Goal: Task Accomplishment & Management: Manage account settings

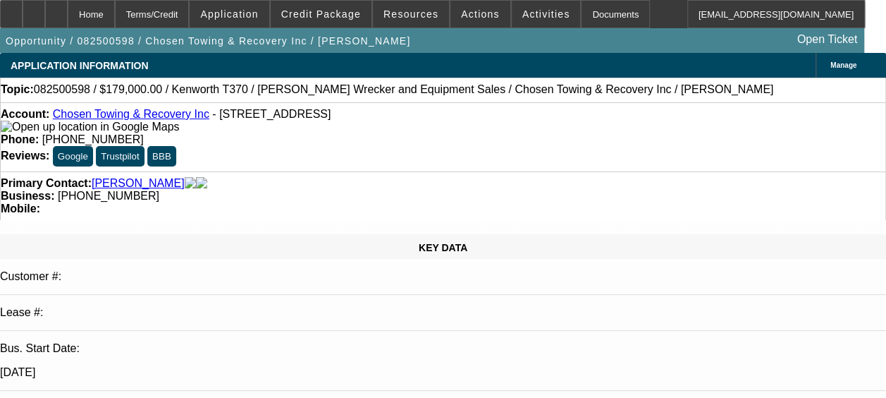
select select "0"
select select "2"
select select "0.1"
select select "0"
select select "2"
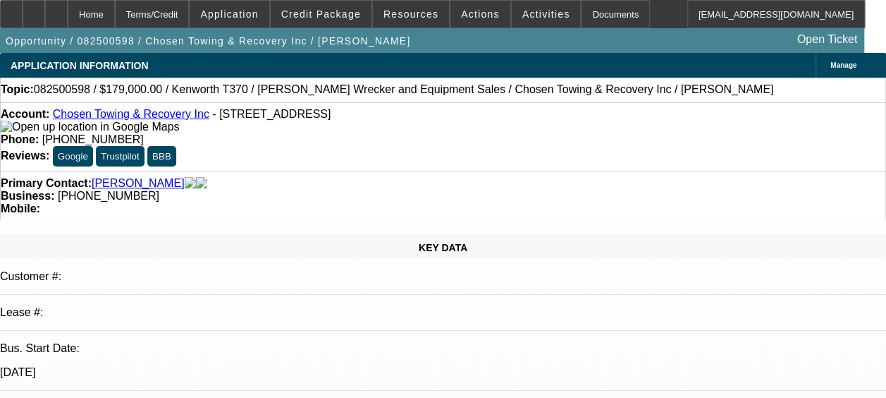
select select "0.1"
select select "0"
select select "2"
select select "0.1"
select select "0"
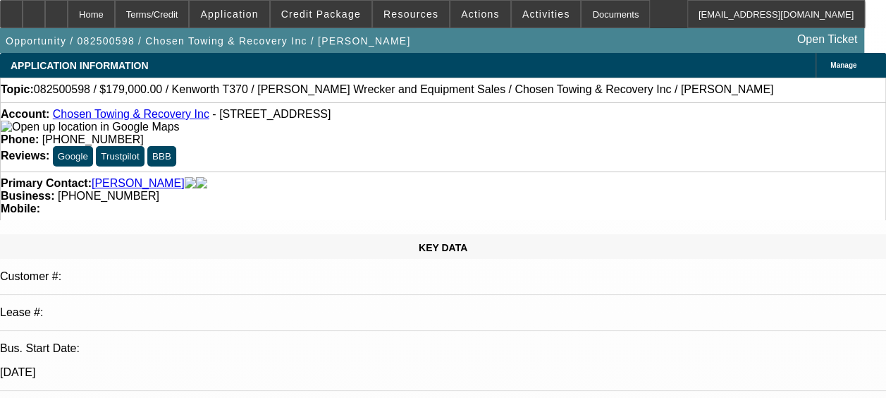
select select "3"
select select "0"
select select "1"
select select "2"
select select "4"
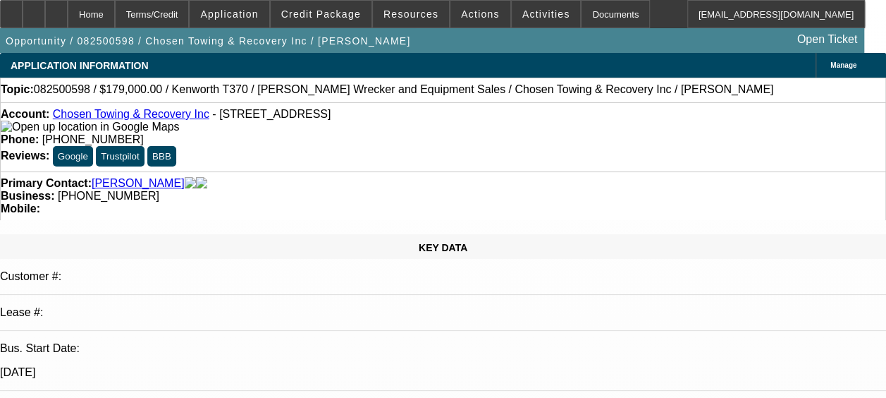
select select "1"
select select "2"
select select "4"
select select "1"
select select "2"
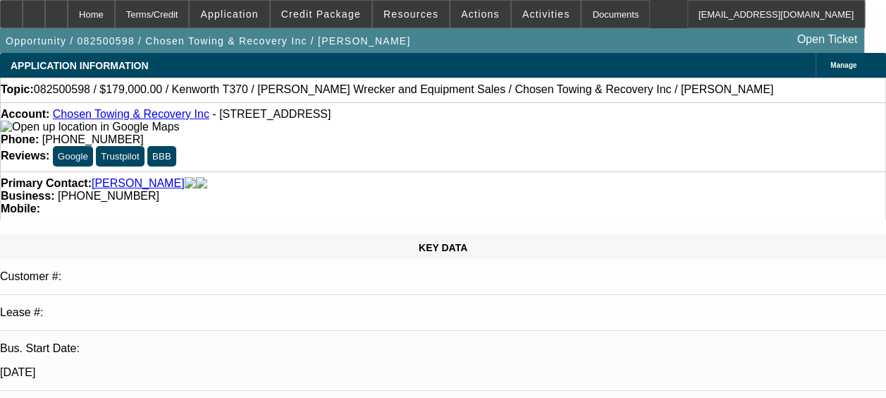
select select "4"
select select "1"
select select "2"
select select "4"
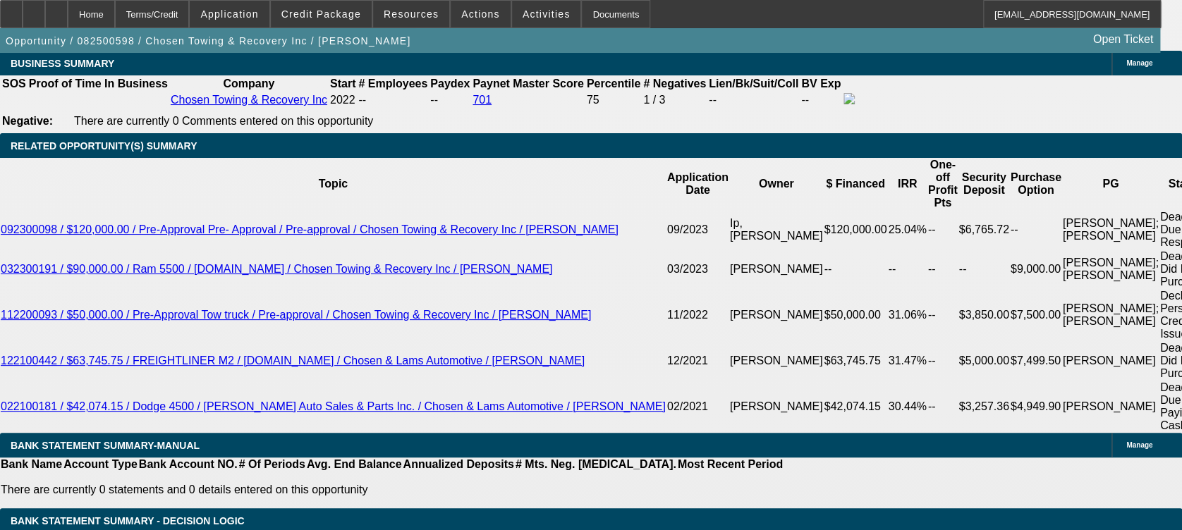
scroll to position [2351, 0]
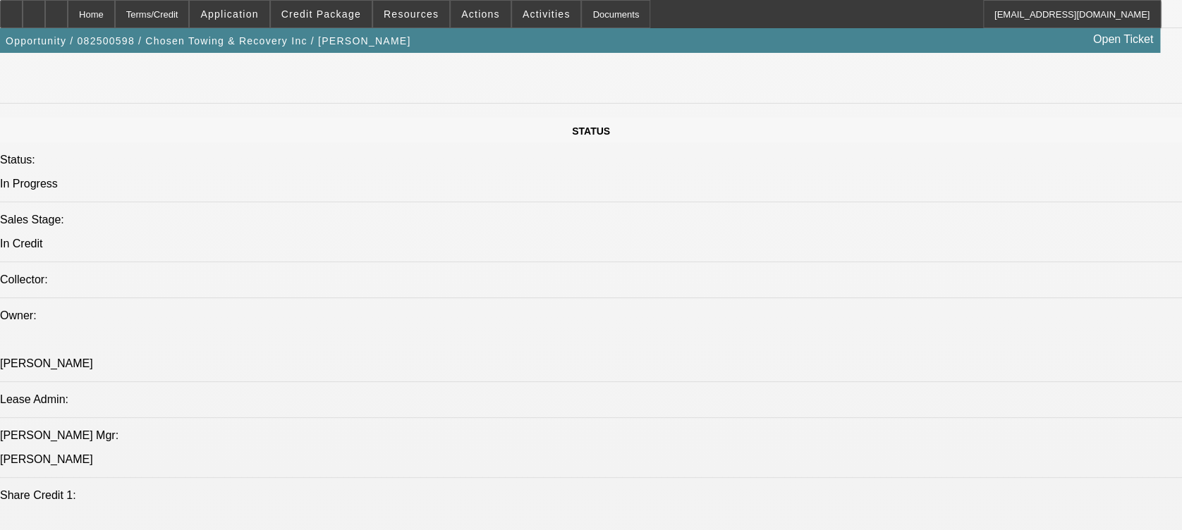
scroll to position [1504, 0]
